Goal: Information Seeking & Learning: Learn about a topic

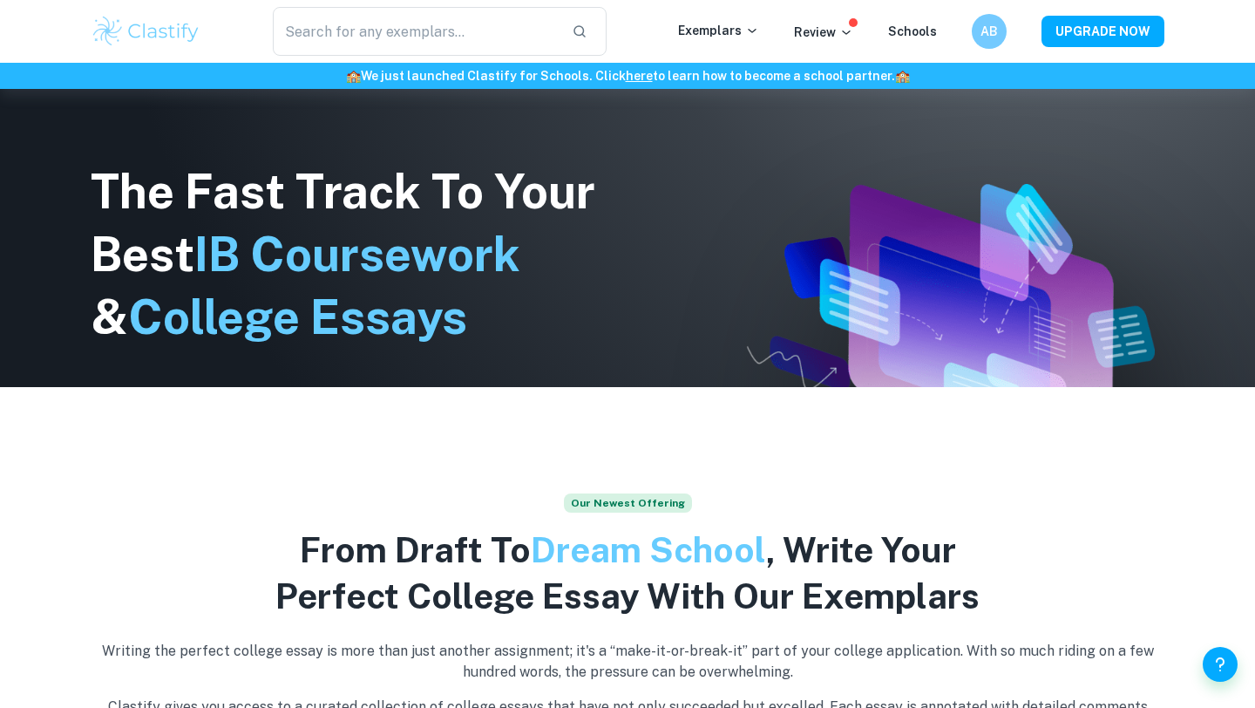
scroll to position [233, 0]
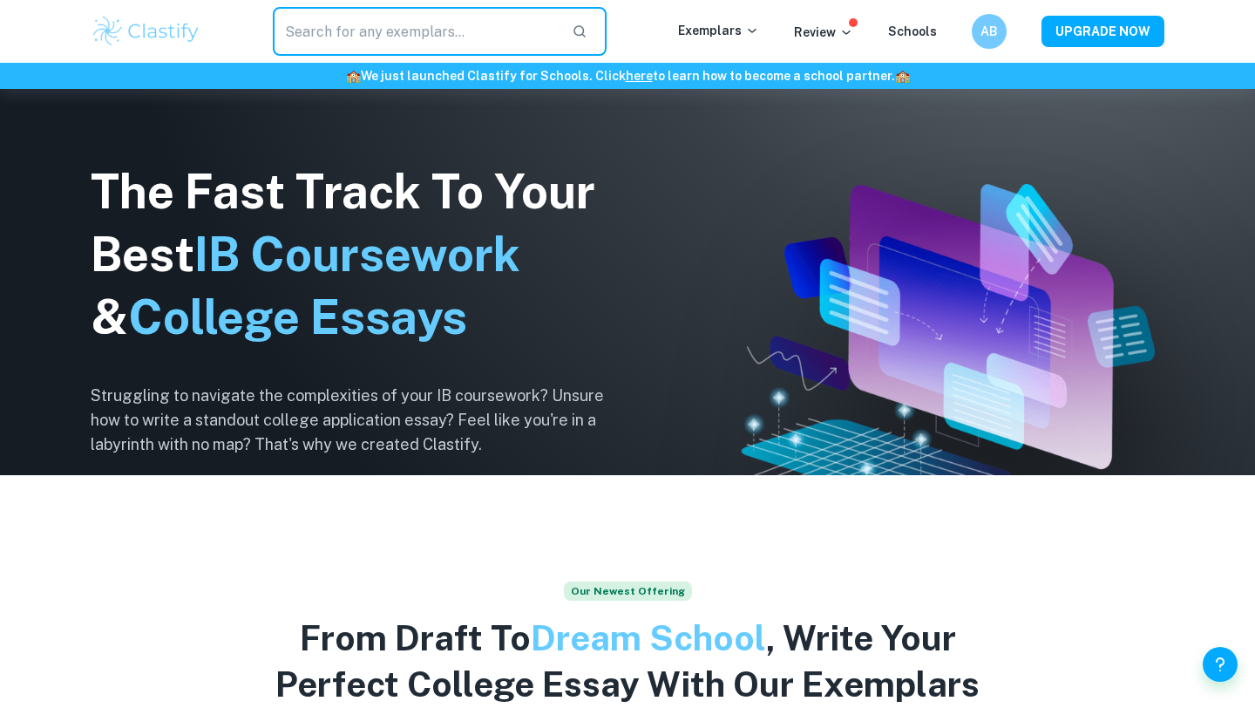
click at [413, 24] on input "text" at bounding box center [415, 31] width 285 height 49
type input "extended essay"
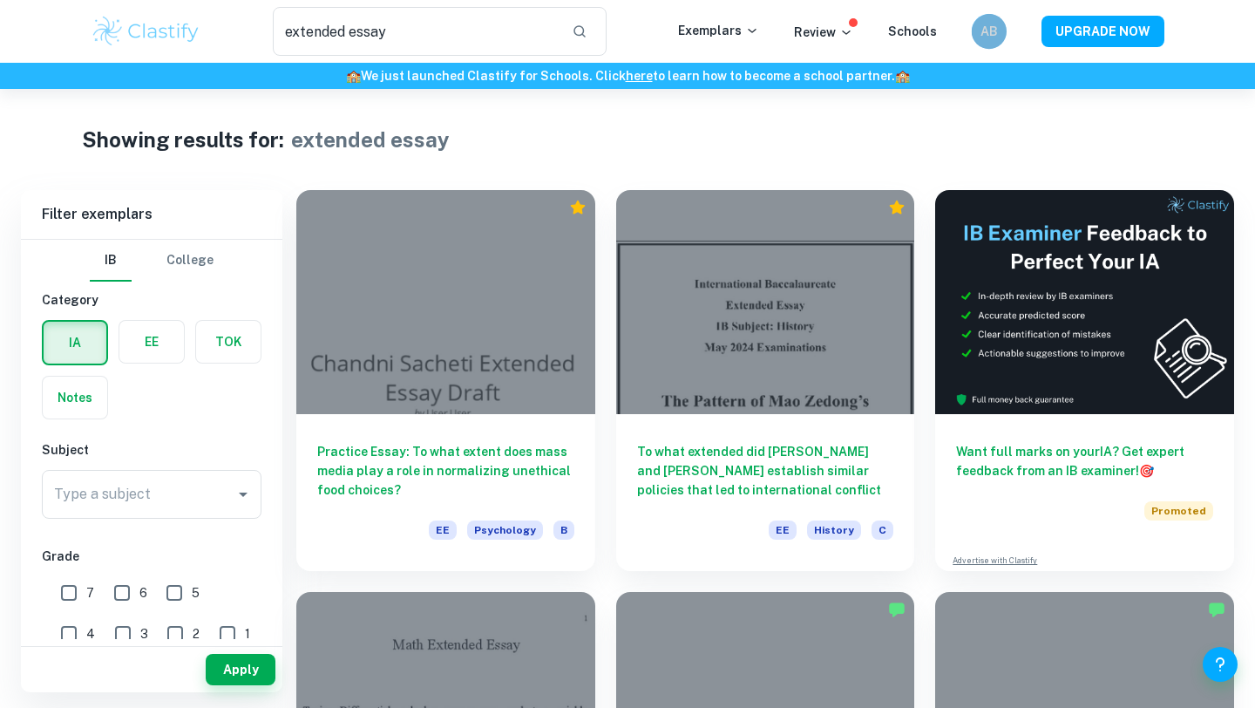
click at [993, 39] on h6 "AB" at bounding box center [989, 31] width 20 height 19
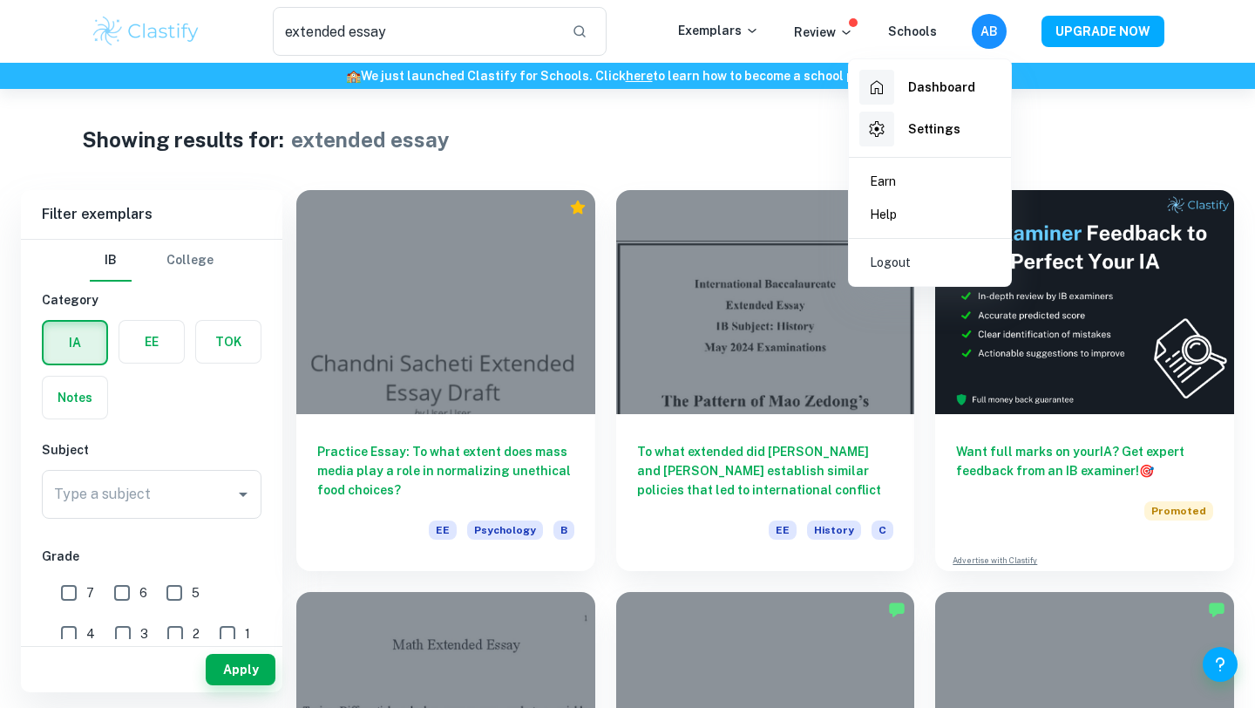
click at [673, 132] on div at bounding box center [627, 354] width 1255 height 708
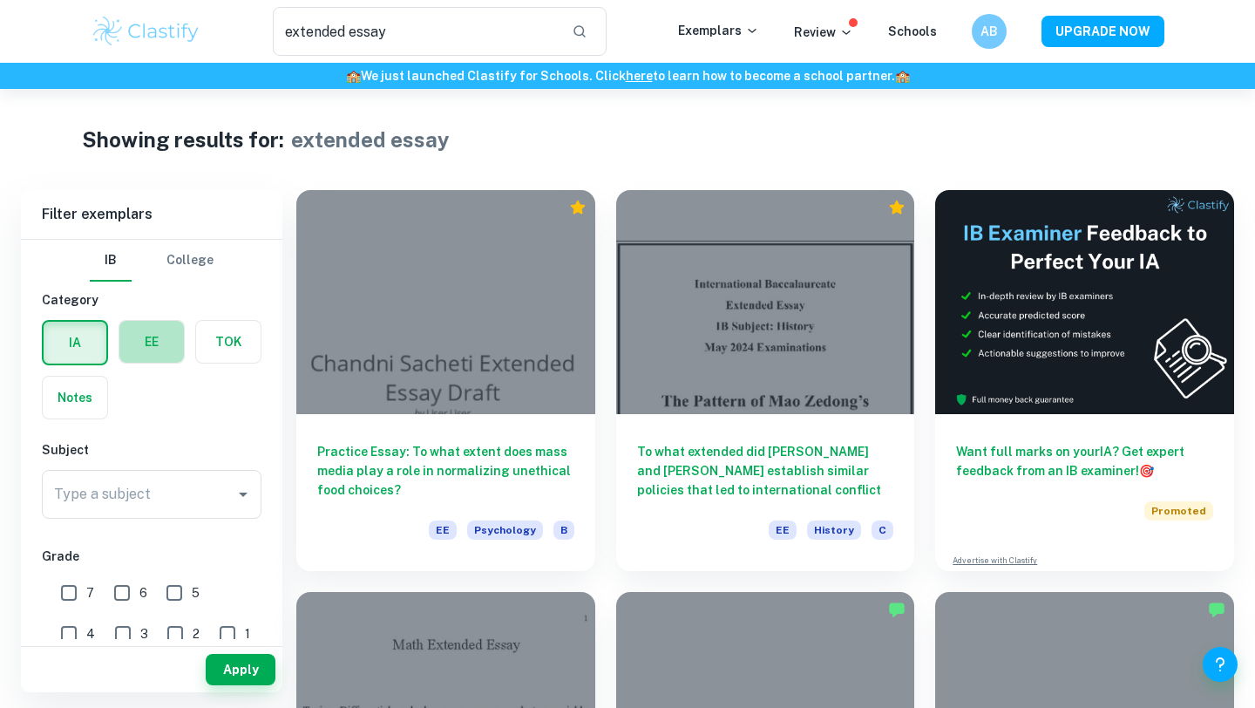
click at [145, 339] on label "button" at bounding box center [151, 342] width 65 height 42
click at [0, 0] on input "radio" at bounding box center [0, 0] width 0 height 0
click at [142, 478] on input "Type a subject" at bounding box center [139, 494] width 178 height 33
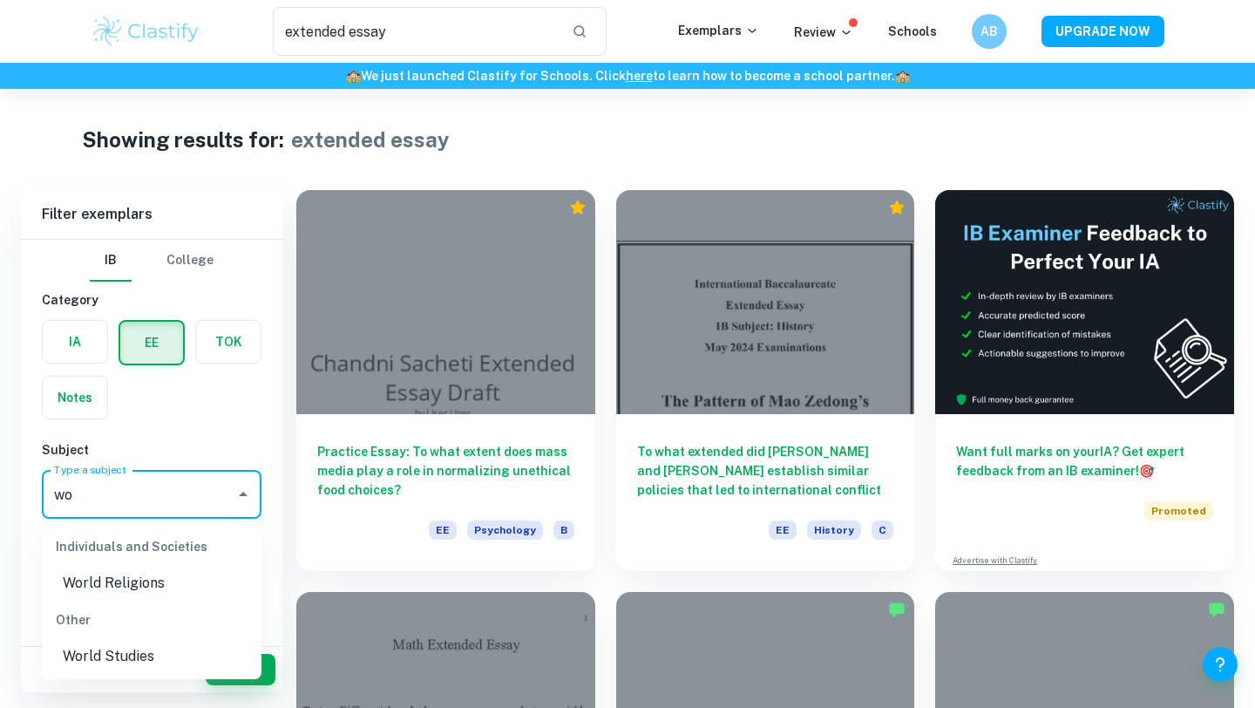
type input "w"
type input "world"
drag, startPoint x: 136, startPoint y: 486, endPoint x: 0, endPoint y: 486, distance: 136.0
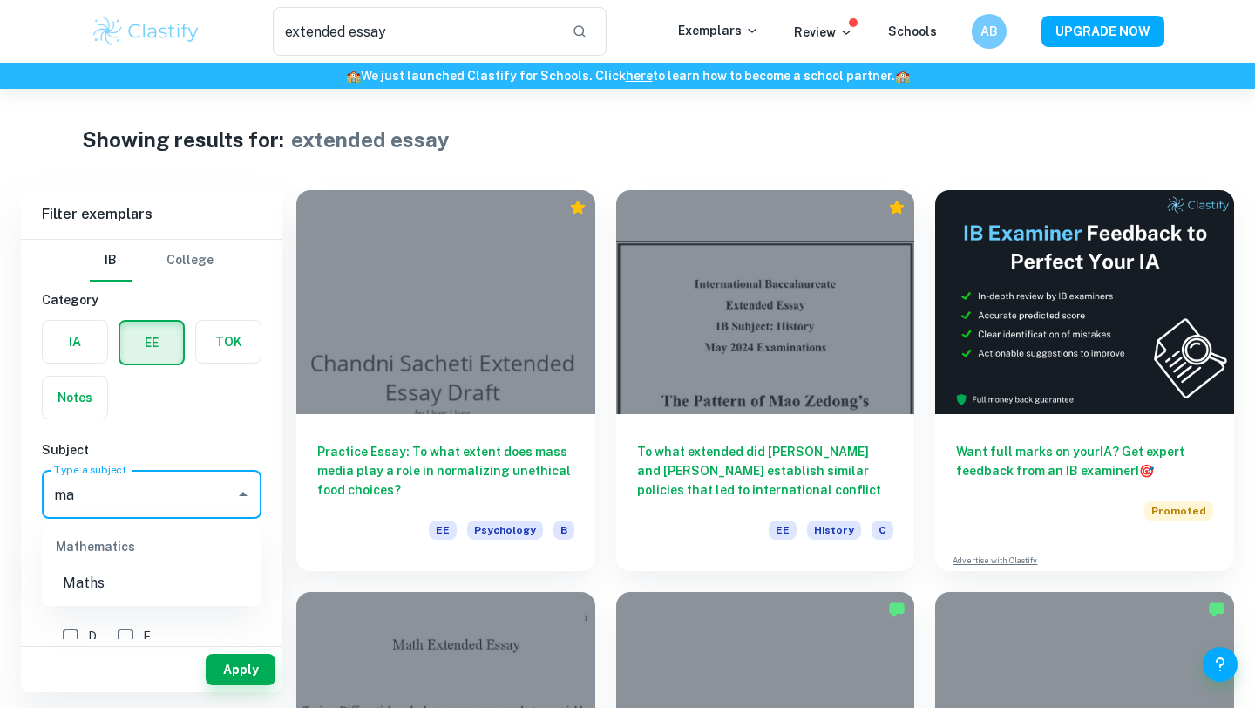
type input "m"
click at [139, 574] on li "Business and Management" at bounding box center [152, 582] width 220 height 31
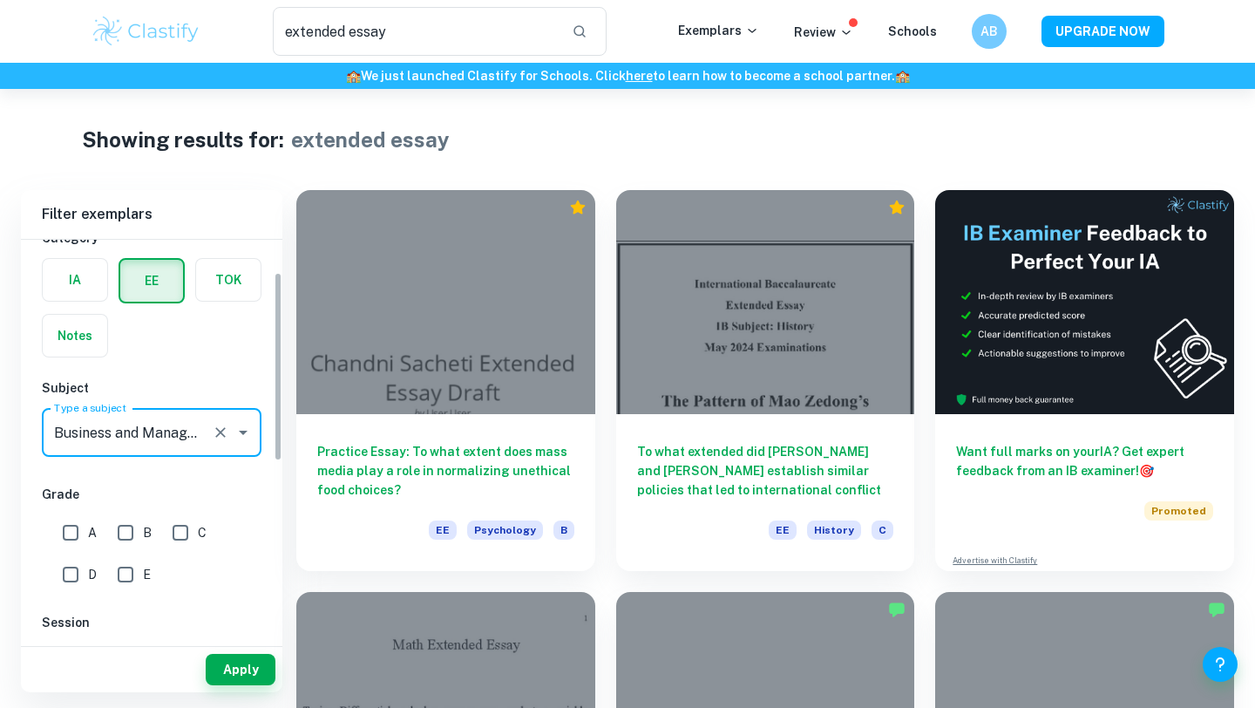
scroll to position [70, 0]
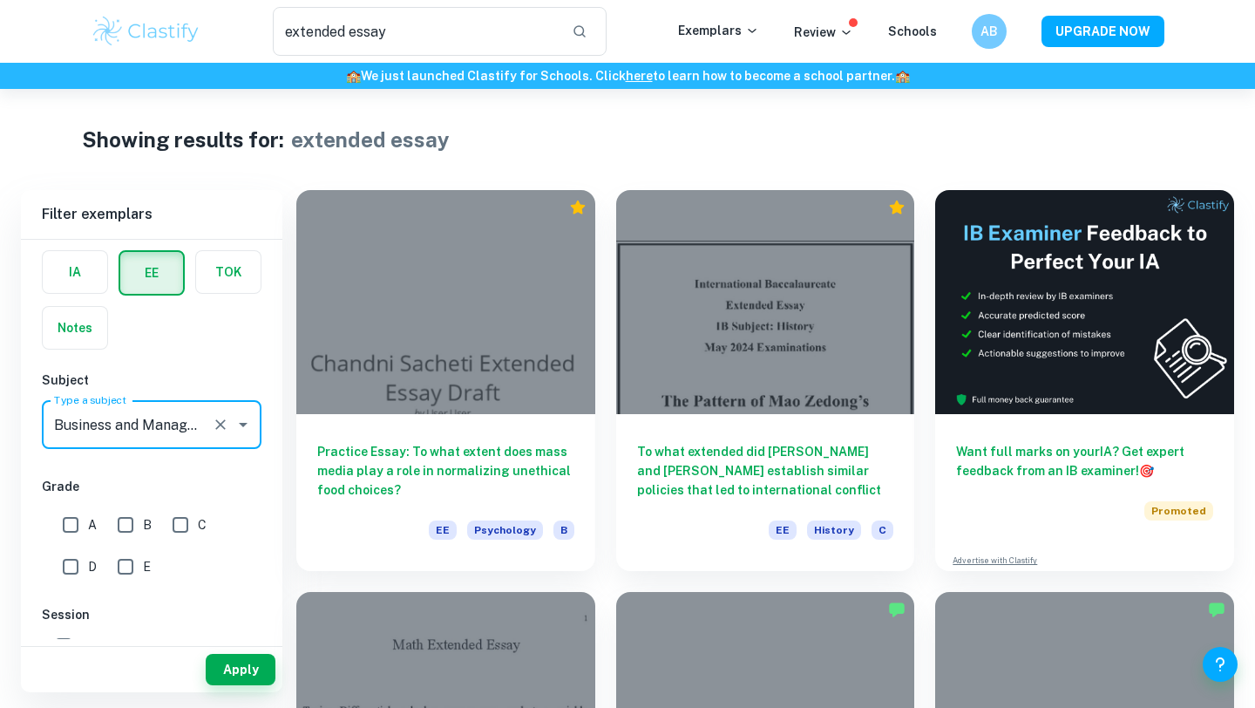
type input "Business and Management"
click at [72, 527] on input "A" at bounding box center [70, 524] width 35 height 35
checkbox input "true"
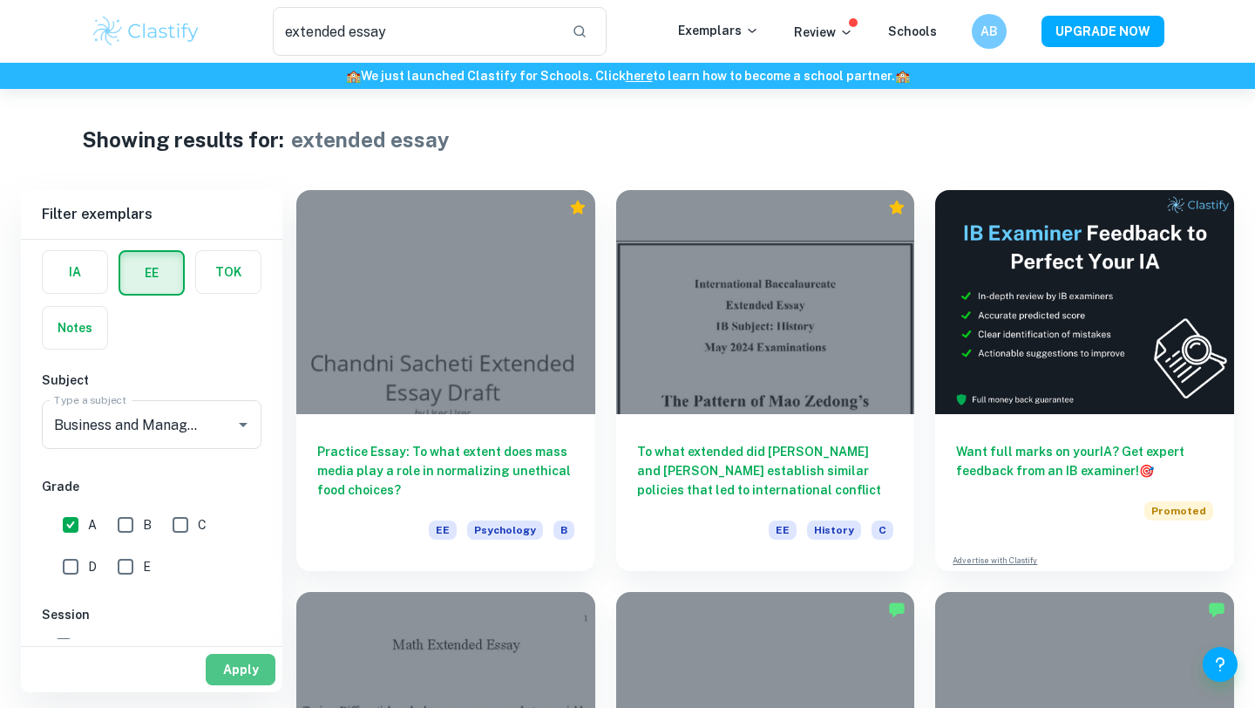
click at [254, 678] on button "Apply" at bounding box center [241, 669] width 70 height 31
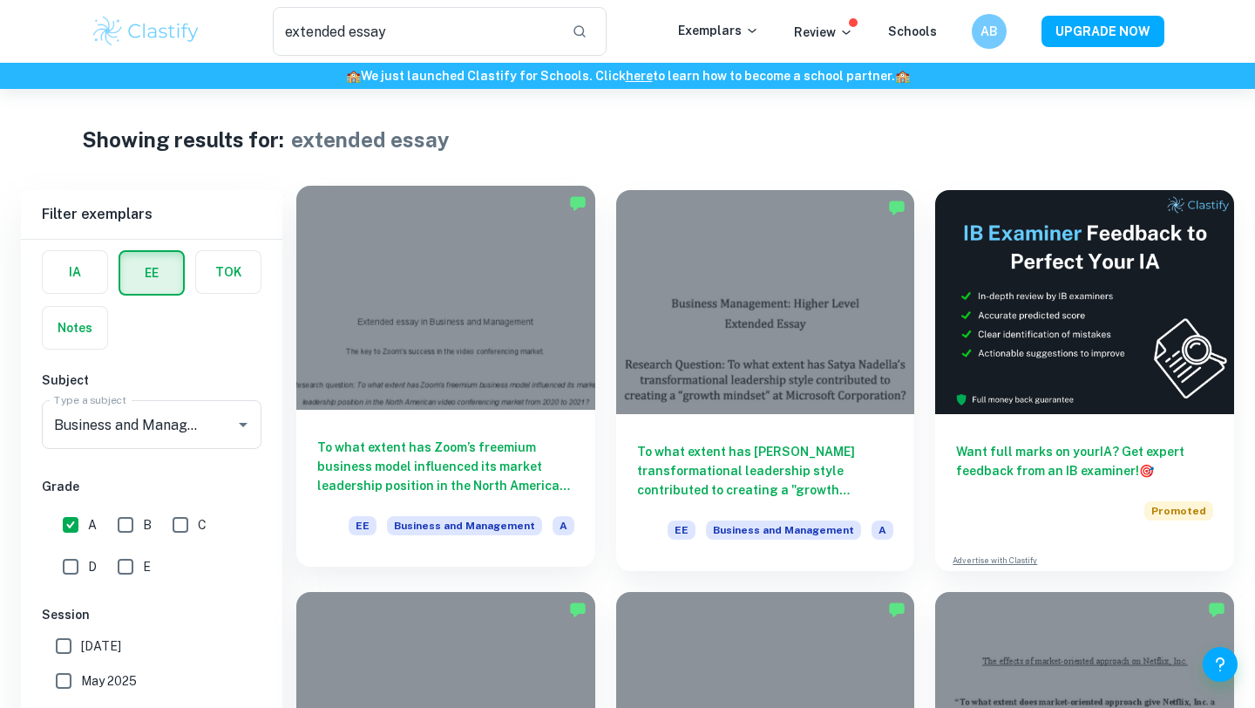
scroll to position [107, 0]
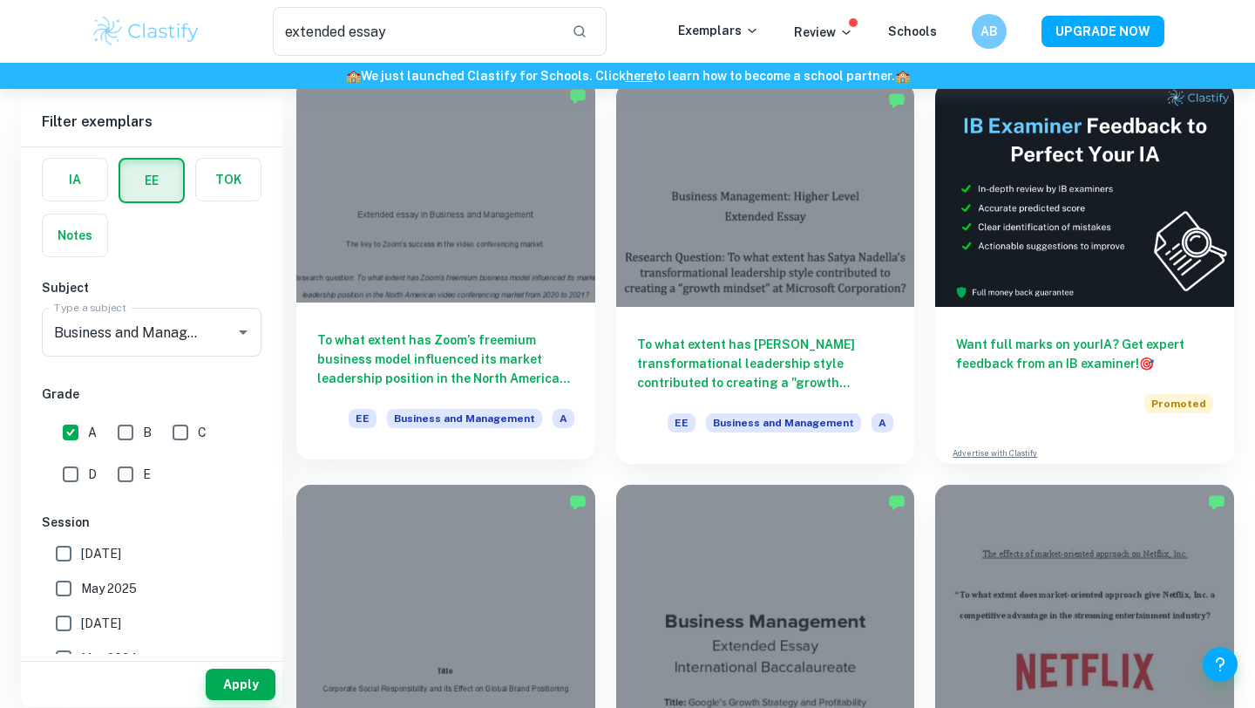
click at [543, 368] on h6 "To what extent has Zoom’s freemium business model influenced its market leaders…" at bounding box center [445, 359] width 257 height 58
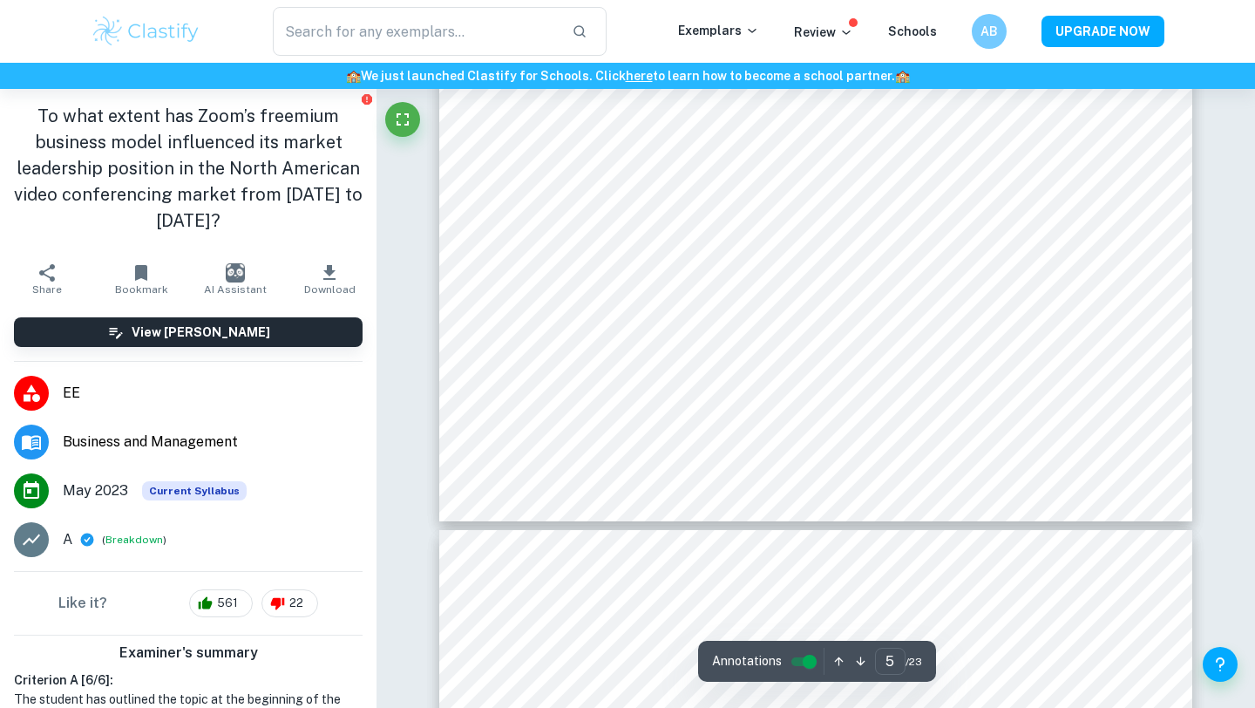
scroll to position [4734, 0]
click at [397, 108] on button "Fullscreen" at bounding box center [402, 119] width 35 height 35
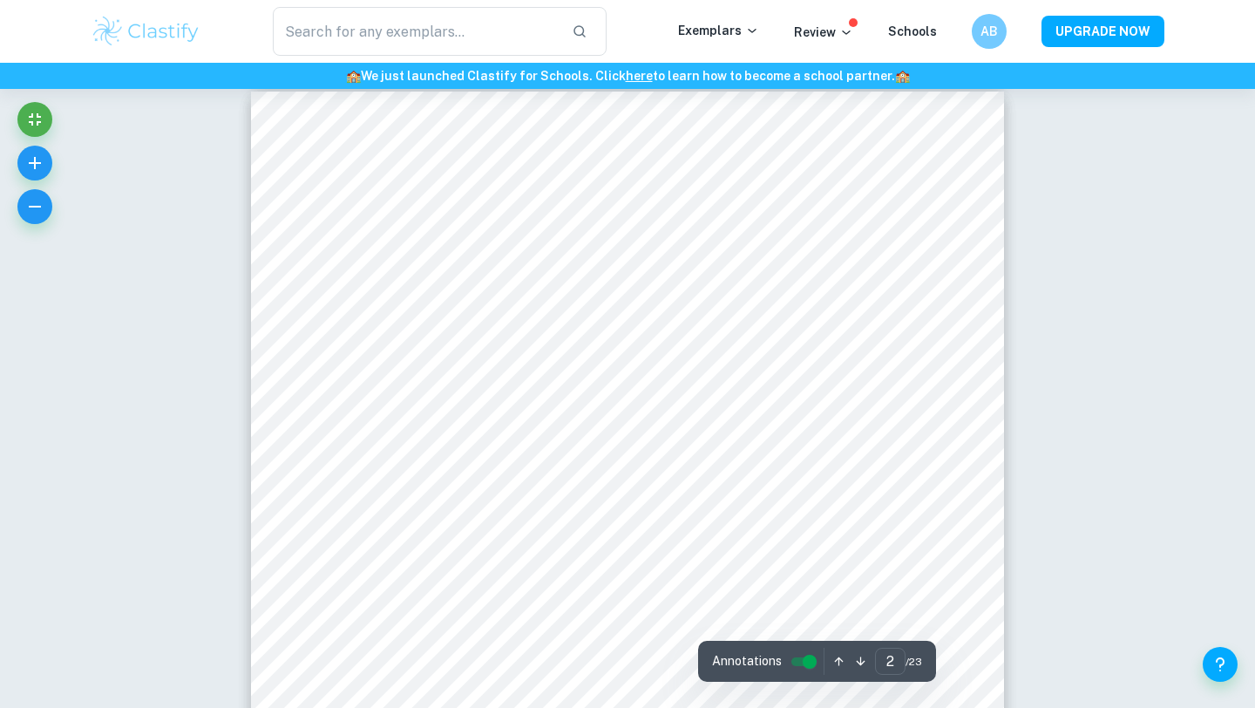
scroll to position [1794, 0]
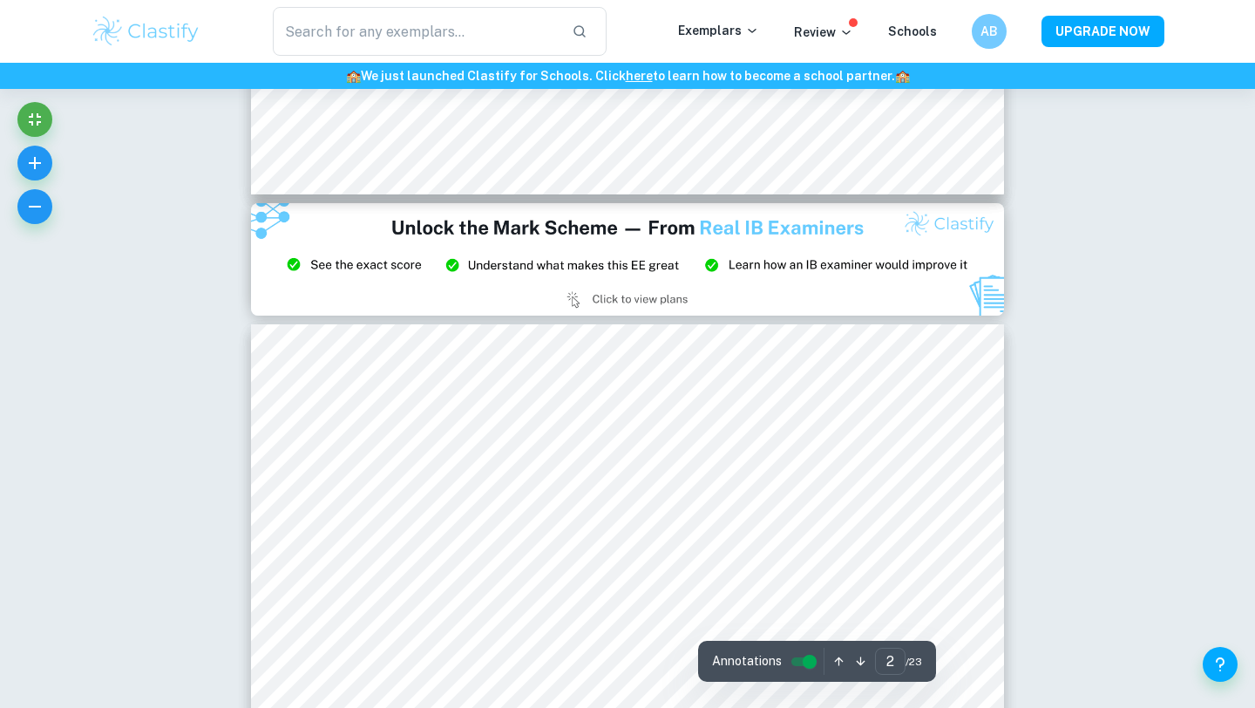
type input "3"
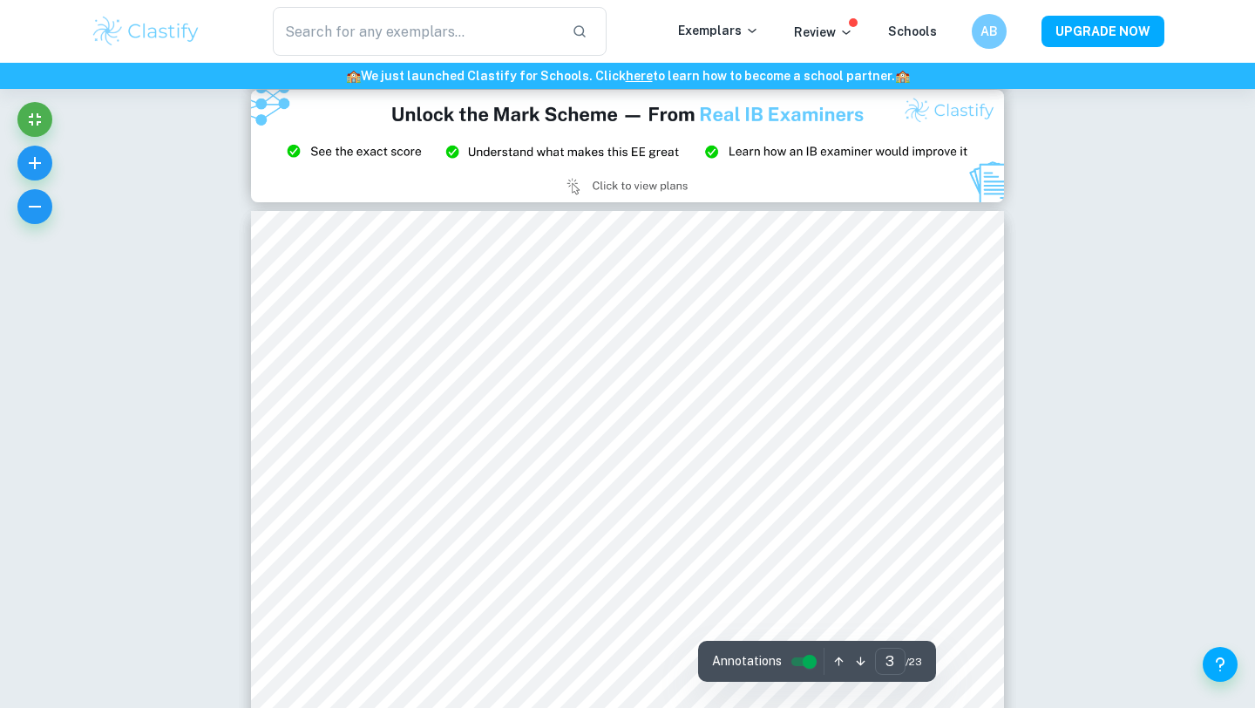
scroll to position [2146, 0]
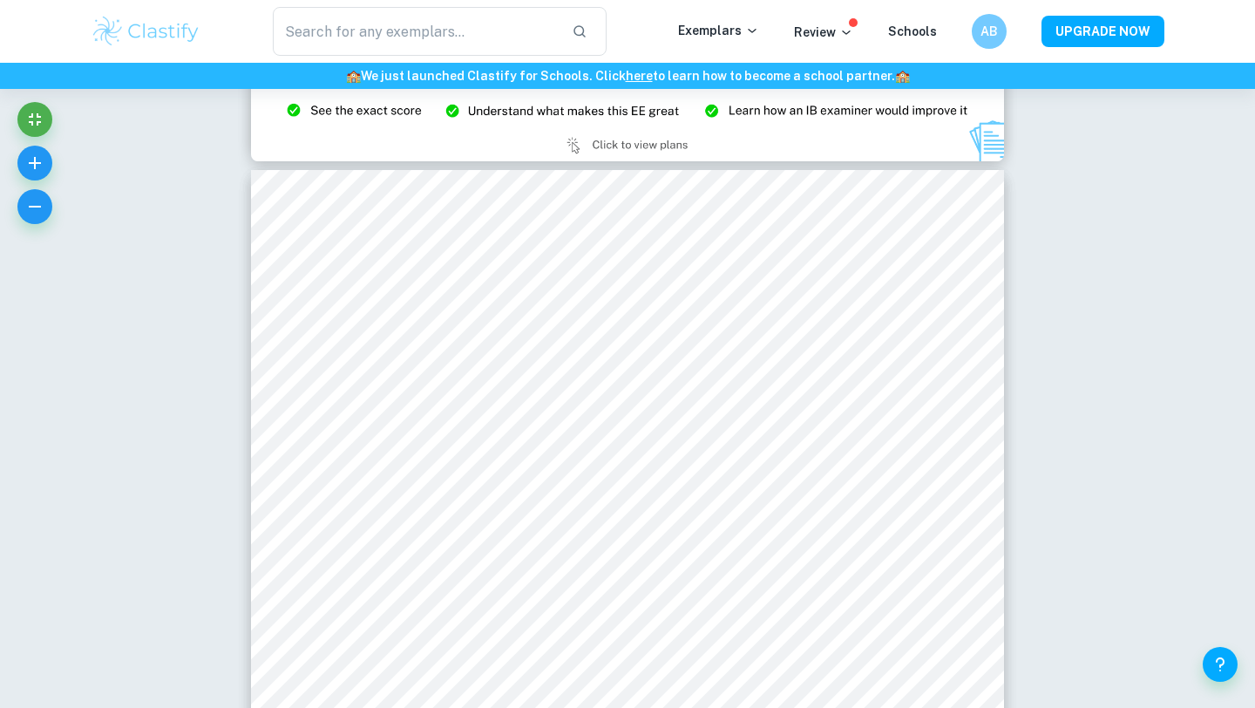
type input "extended essay"
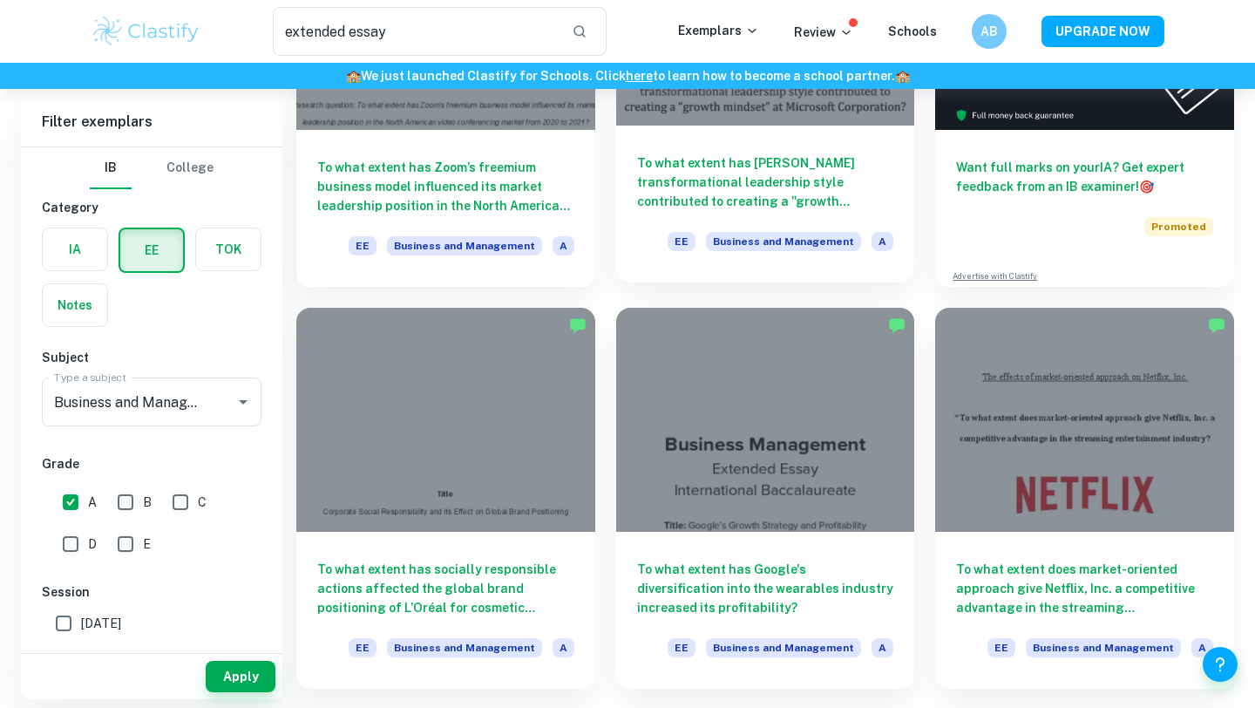
scroll to position [288, 0]
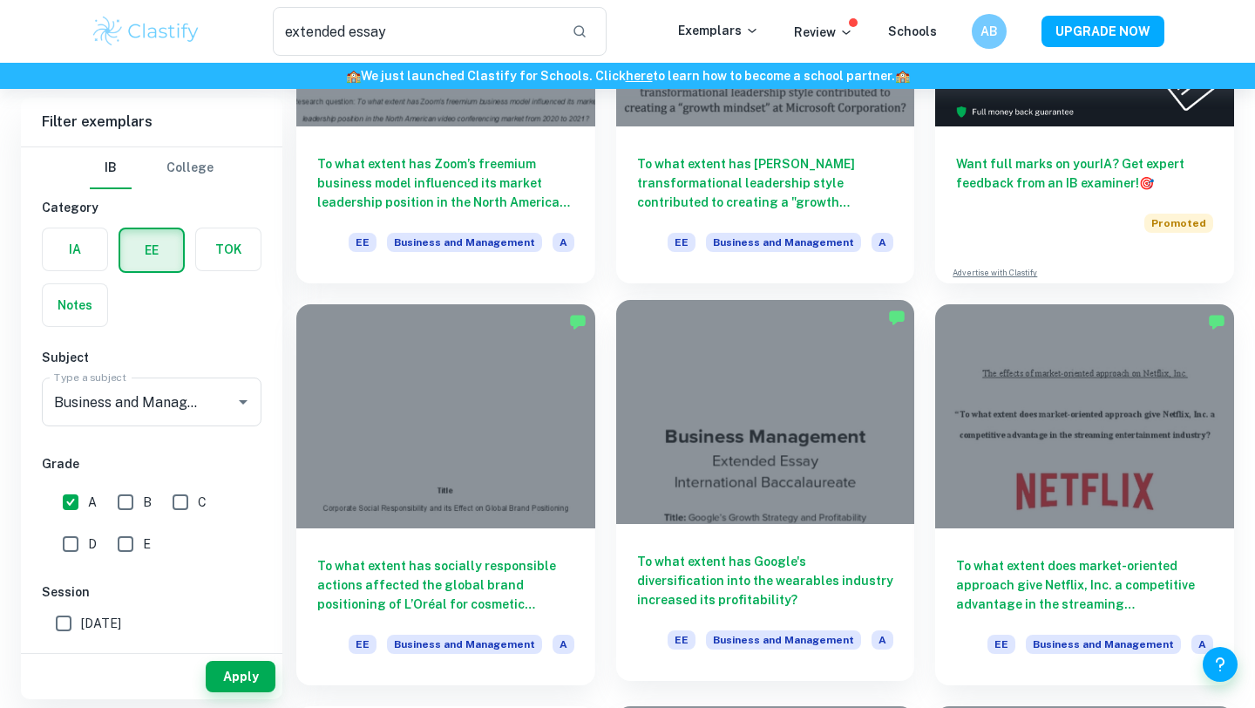
click at [708, 444] on div at bounding box center [765, 412] width 299 height 224
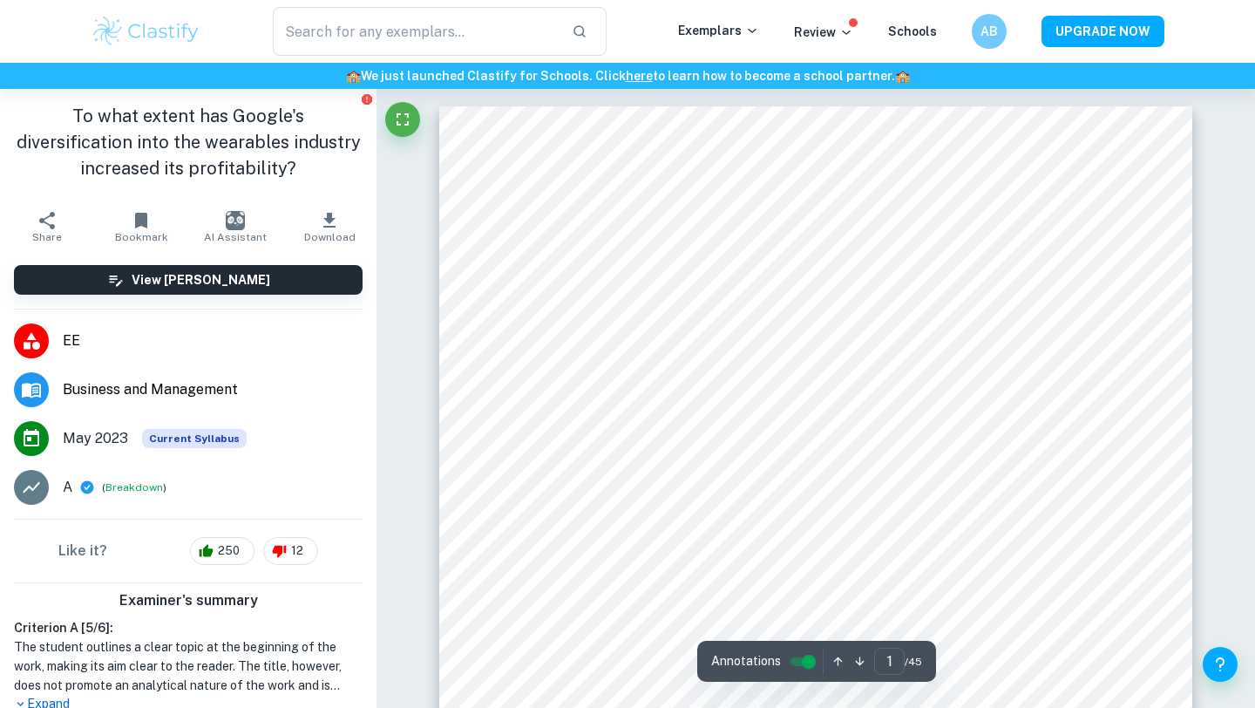
scroll to position [174, 0]
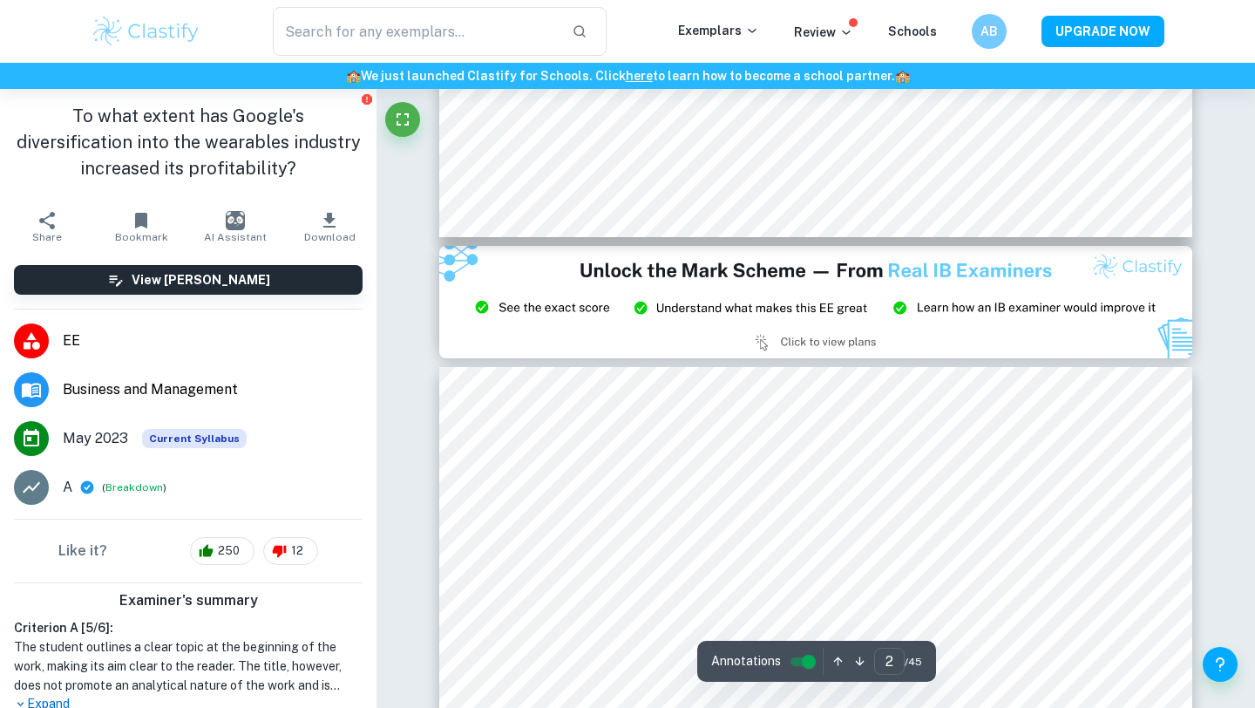
type input "3"
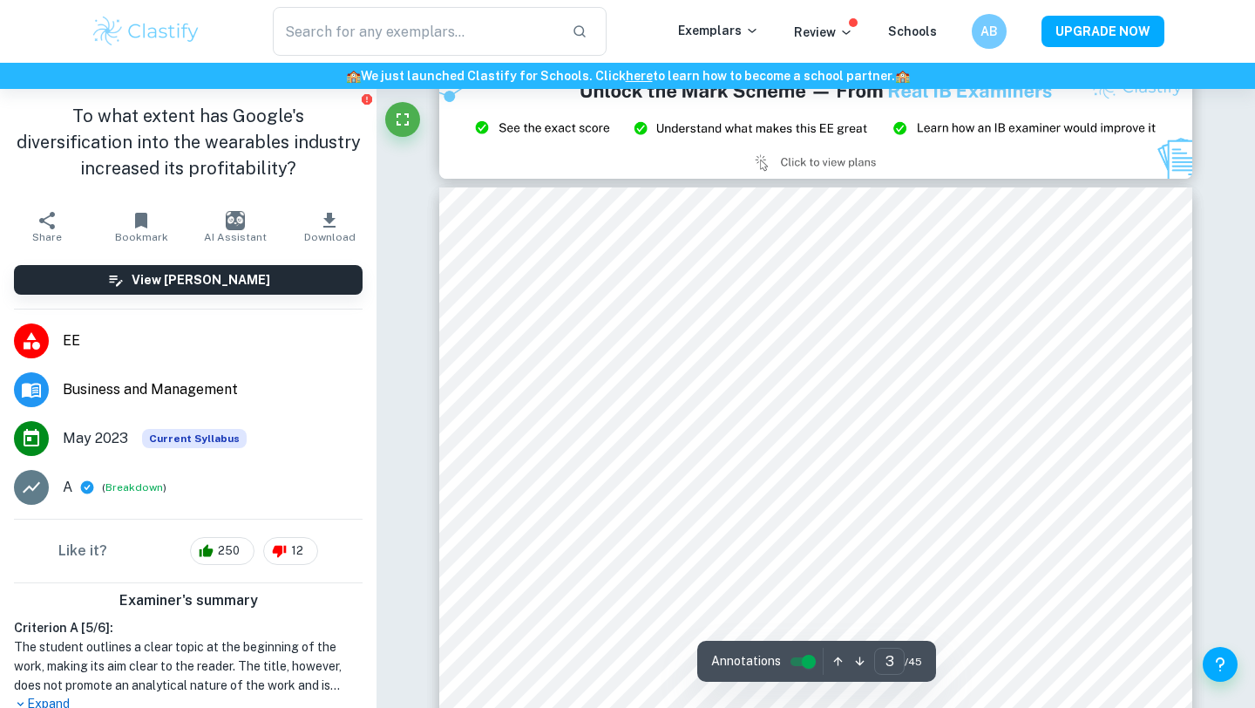
scroll to position [2127, 0]
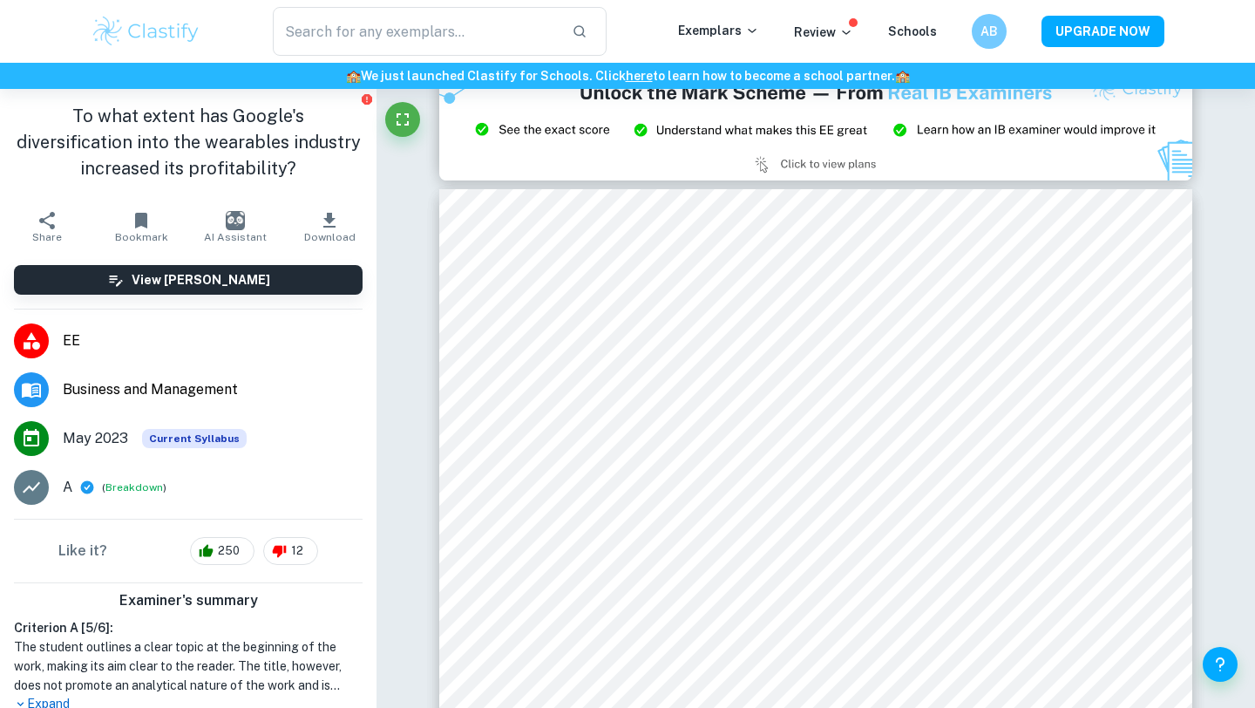
type input "extended essay"
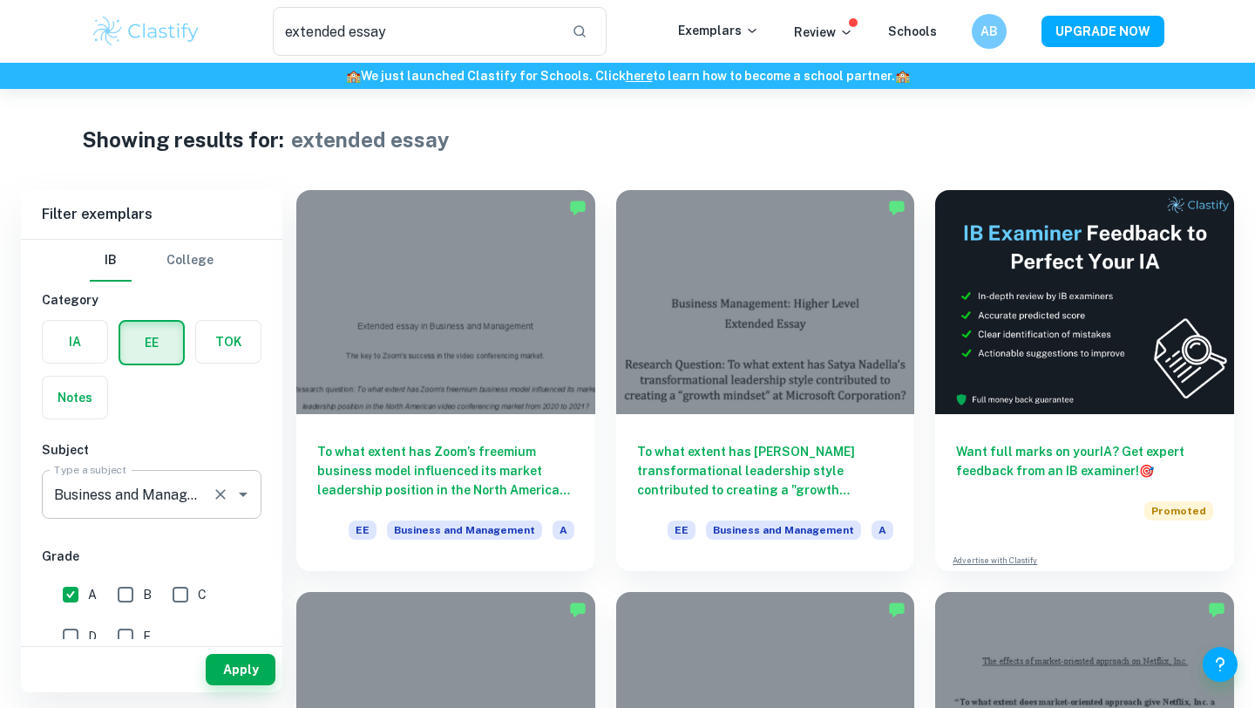
click at [176, 506] on input "Business and Management" at bounding box center [127, 494] width 155 height 33
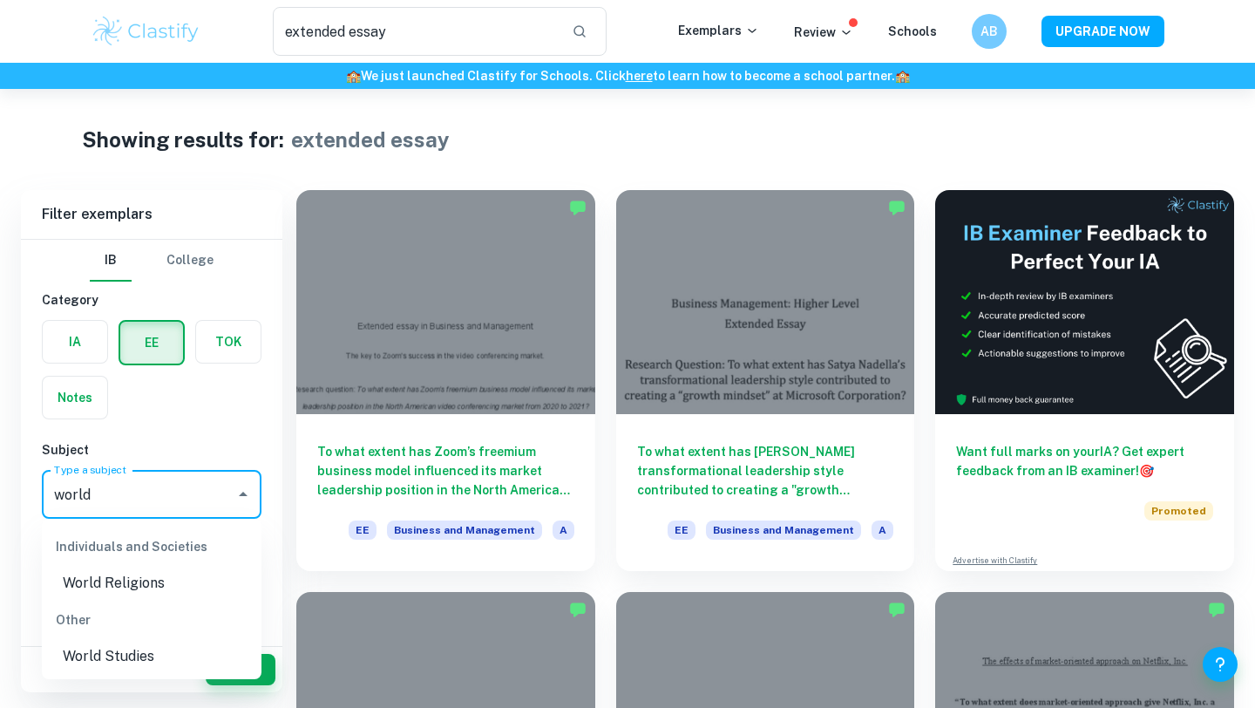
click at [160, 650] on li "World Studies" at bounding box center [152, 656] width 220 height 31
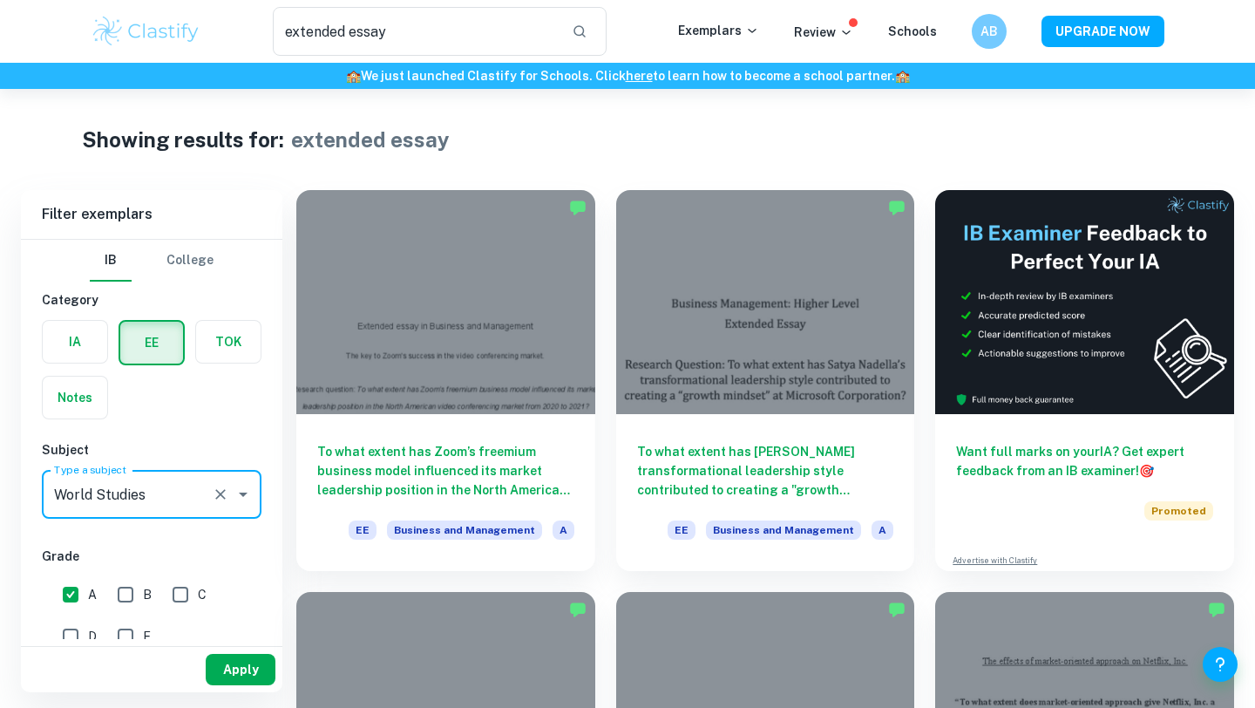
type input "World Studies"
click at [243, 673] on button "Apply" at bounding box center [241, 669] width 70 height 31
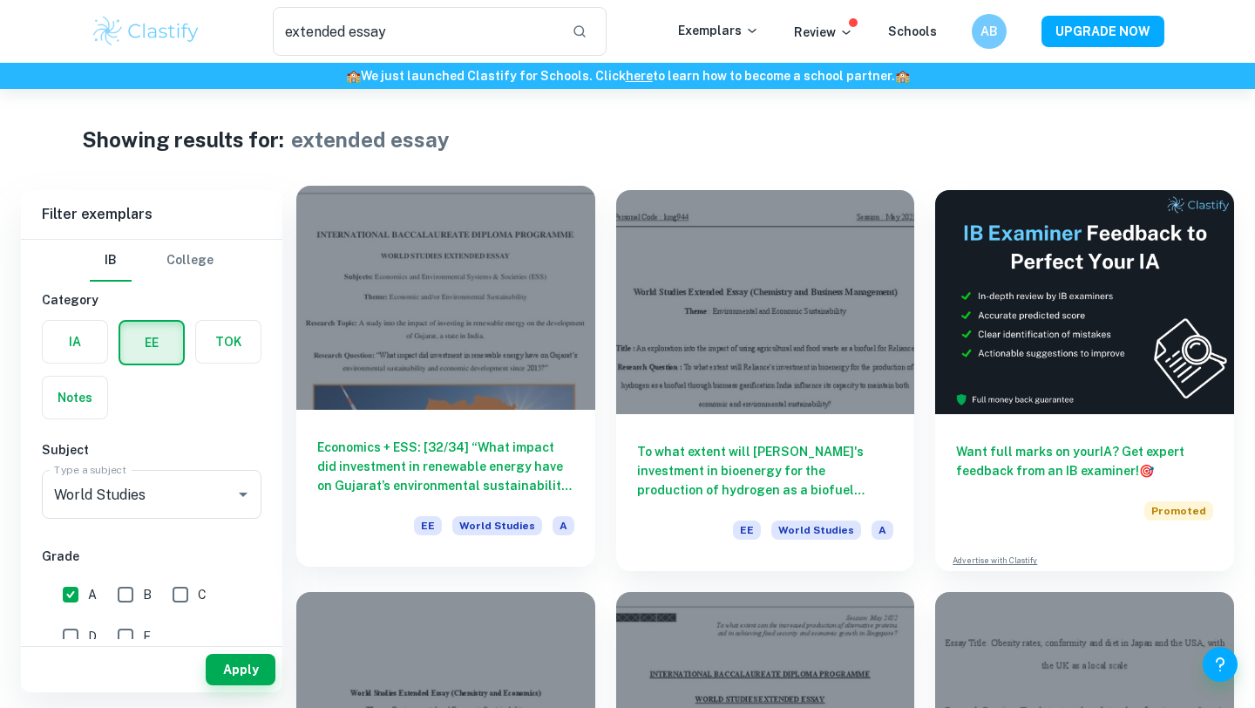
click at [526, 455] on h6 "Economics + ESS: [32/34] “What impact did investment in renewable energy have o…" at bounding box center [445, 467] width 257 height 58
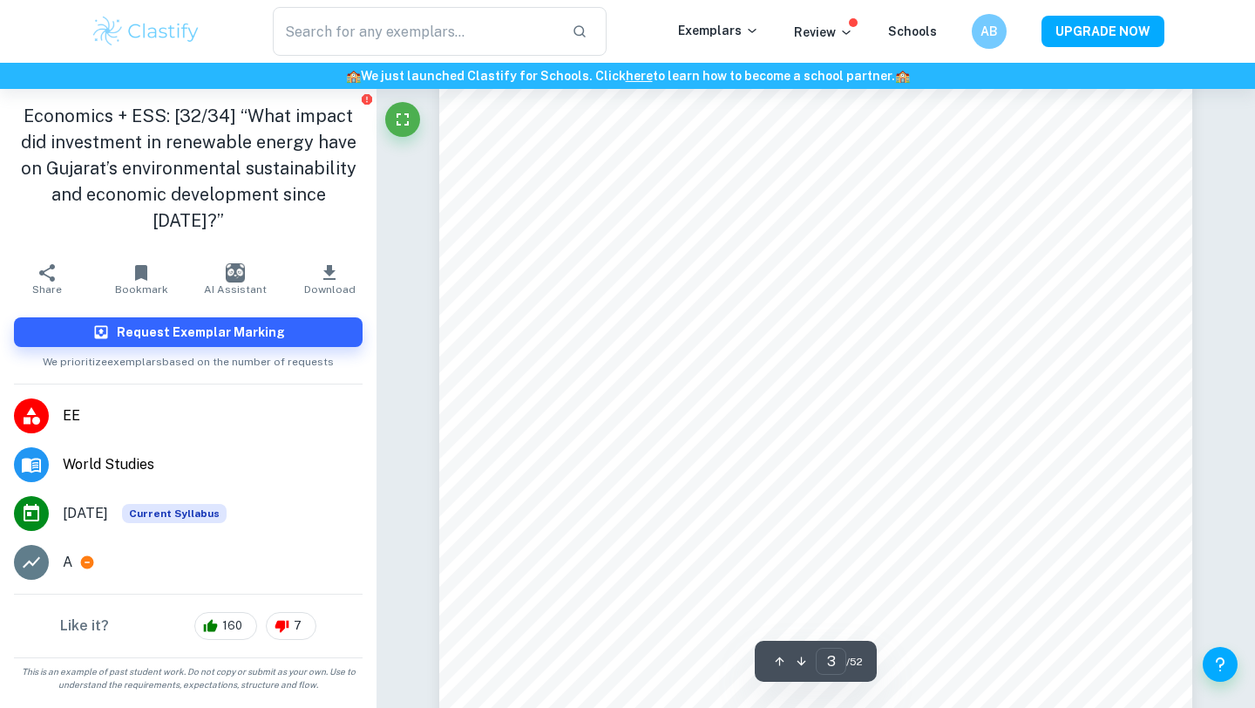
scroll to position [2494, 0]
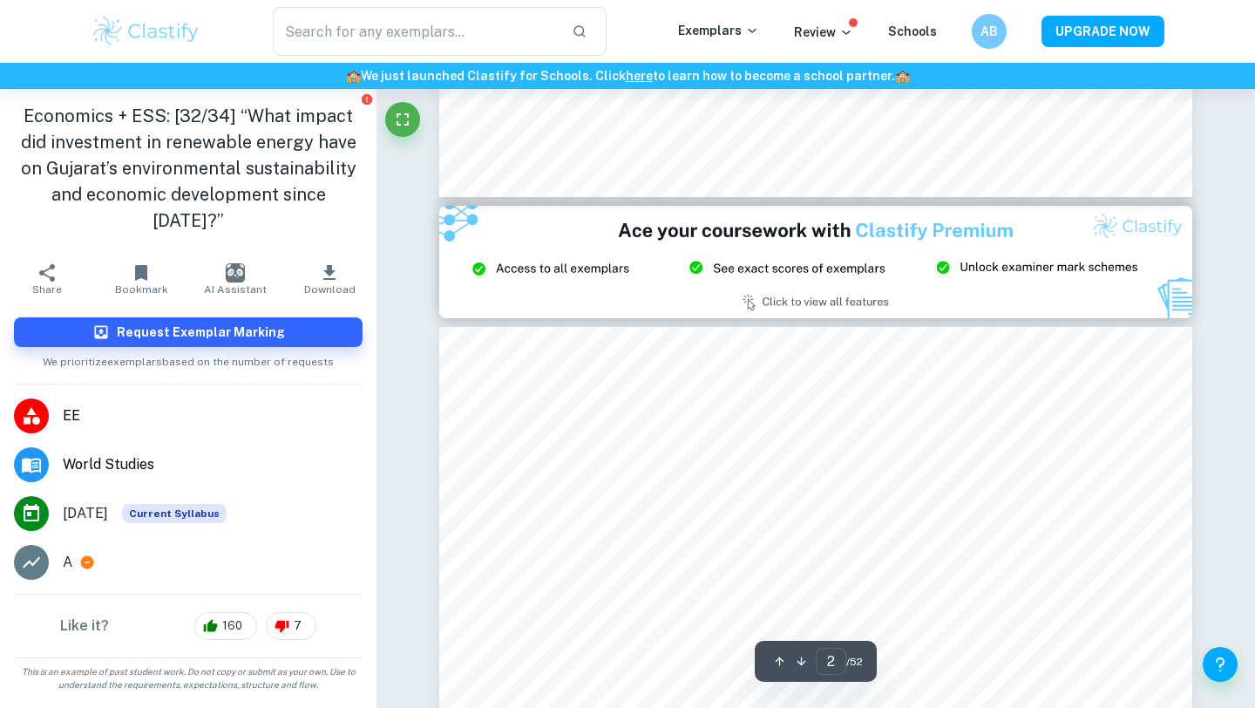
type input "3"
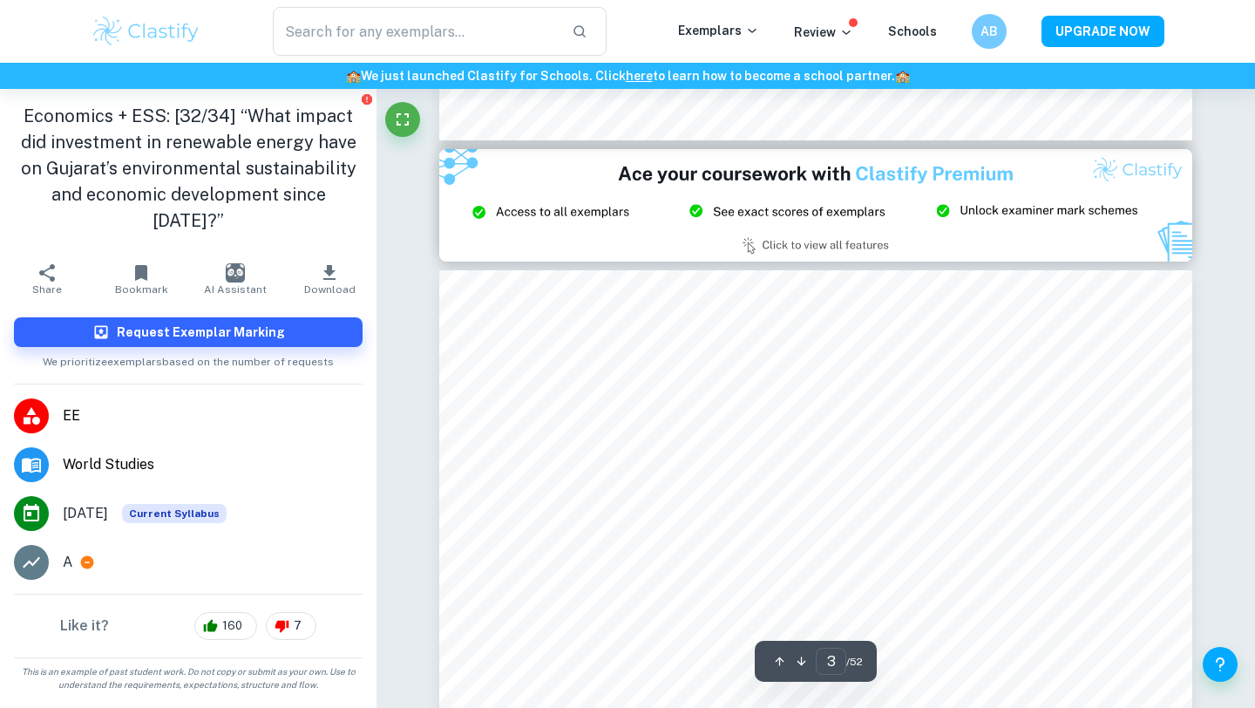
scroll to position [2221, 0]
